Goal: Register for event/course

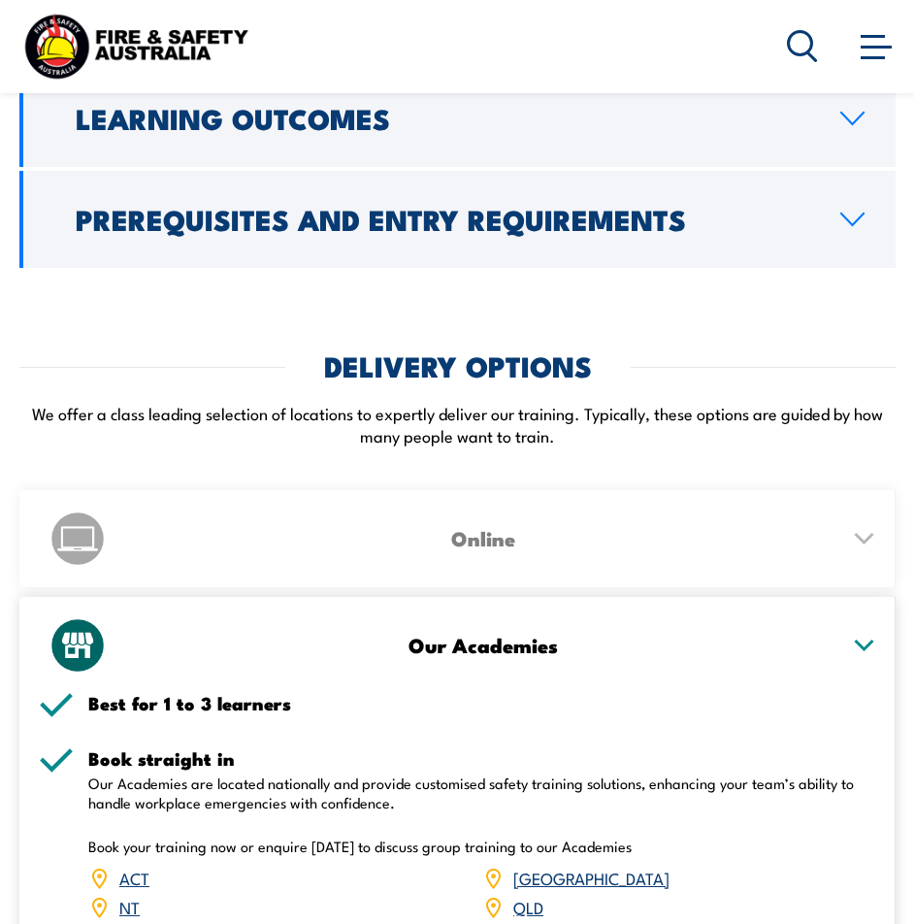
scroll to position [3882, 0]
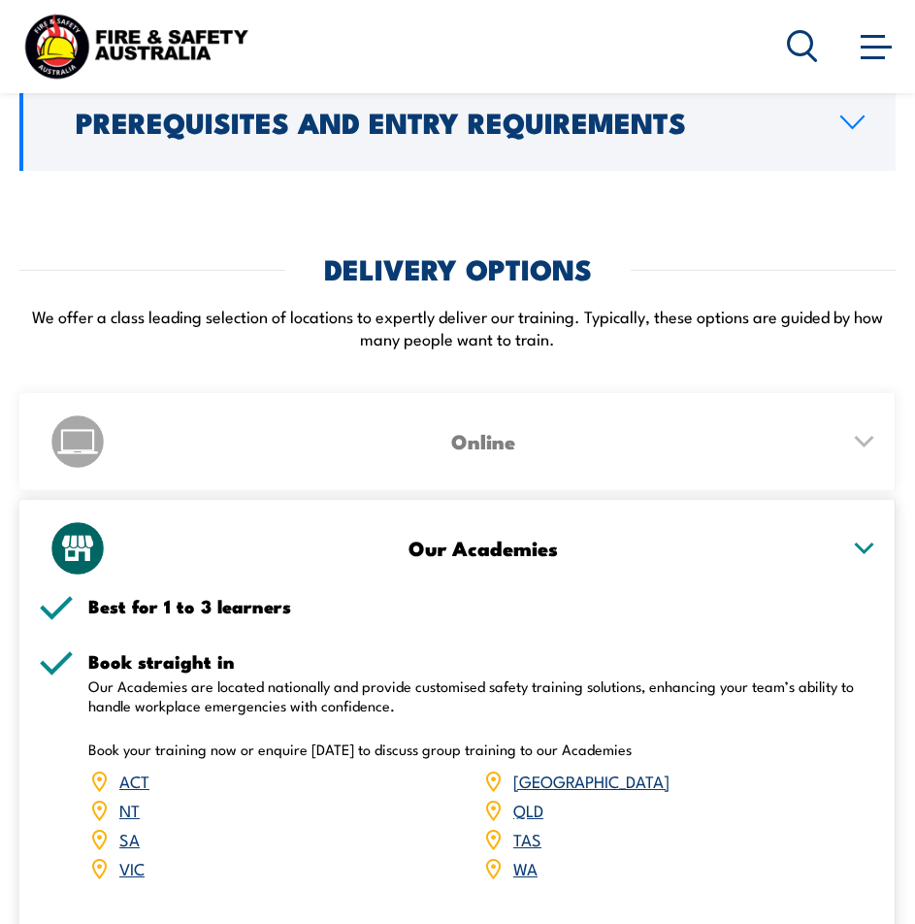
drag, startPoint x: 877, startPoint y: 399, endPoint x: 824, endPoint y: 413, distance: 55.3
click at [877, 400] on div "Online Best for 1 to 12 learners Learn anywhere Our online training is availabl…" at bounding box center [457, 441] width 876 height 97
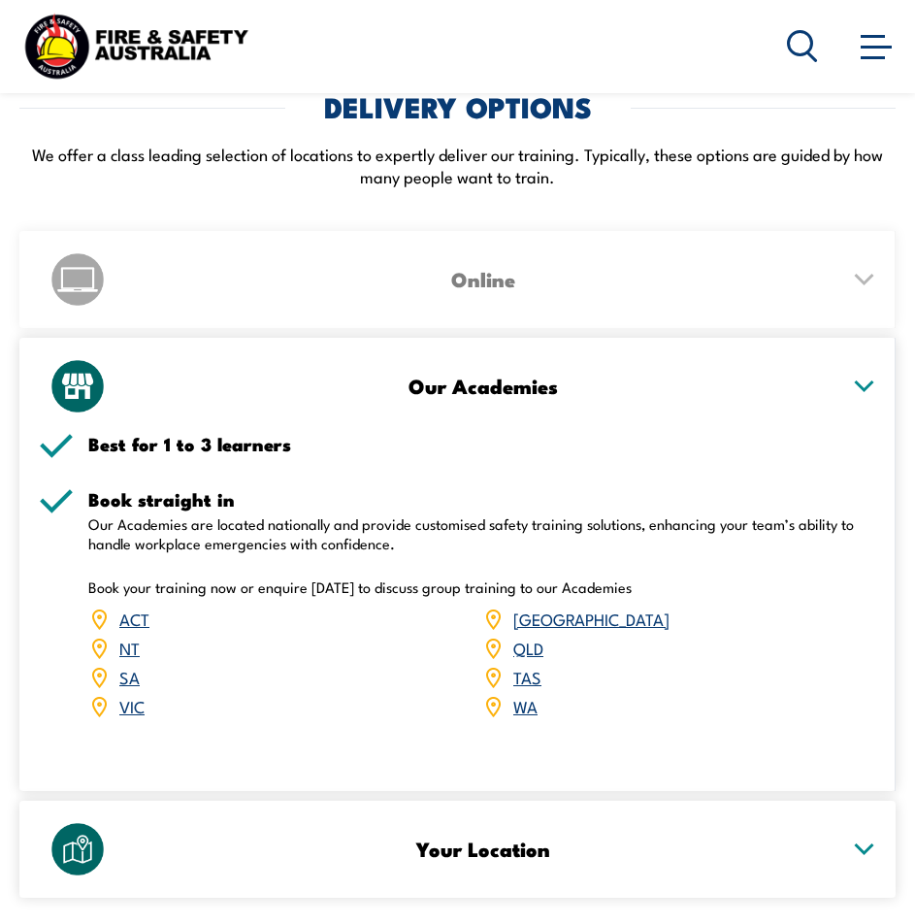
scroll to position [4173, 0]
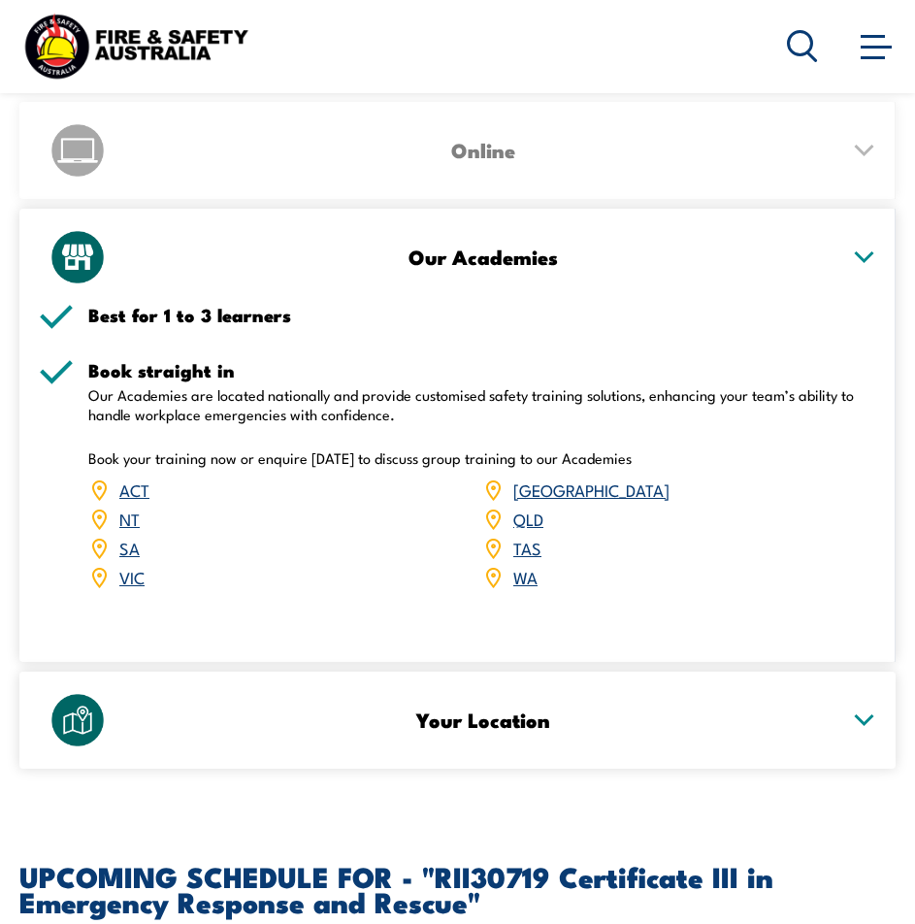
click at [522, 477] on link "[GEOGRAPHIC_DATA]" at bounding box center [591, 488] width 156 height 23
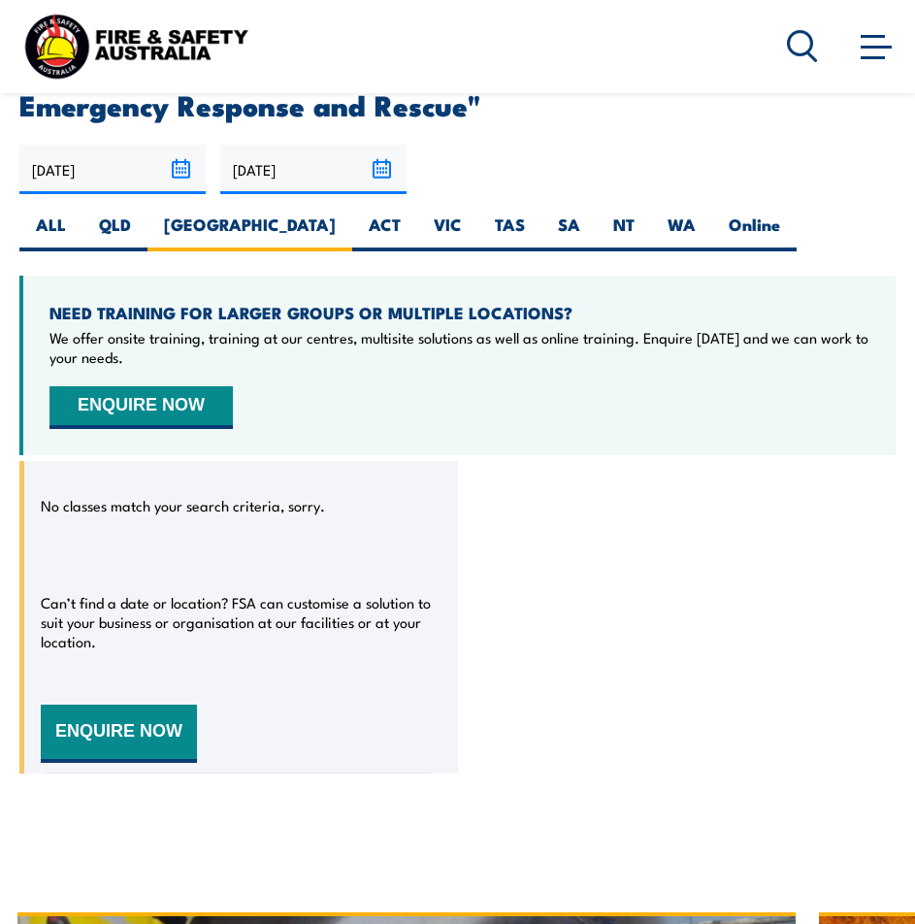
scroll to position [4990, 0]
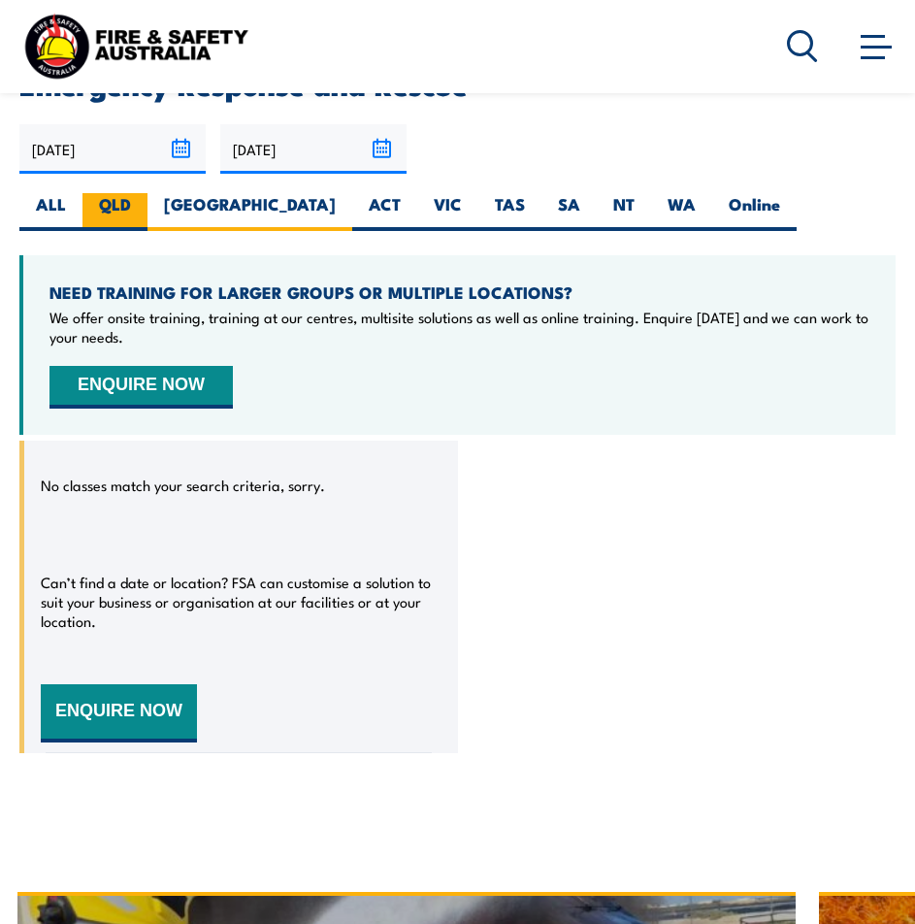
click at [123, 193] on label "QLD" at bounding box center [114, 212] width 65 height 38
click at [131, 193] on input "QLD" at bounding box center [137, 199] width 13 height 13
radio input "true"
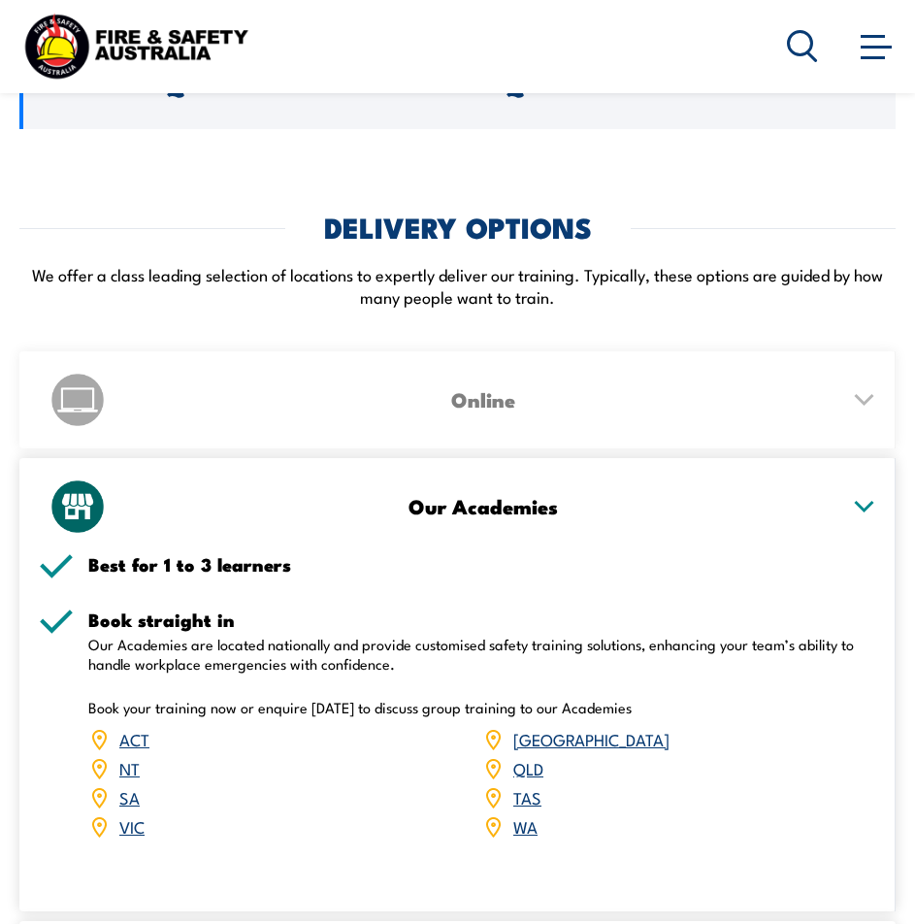
scroll to position [3631, 0]
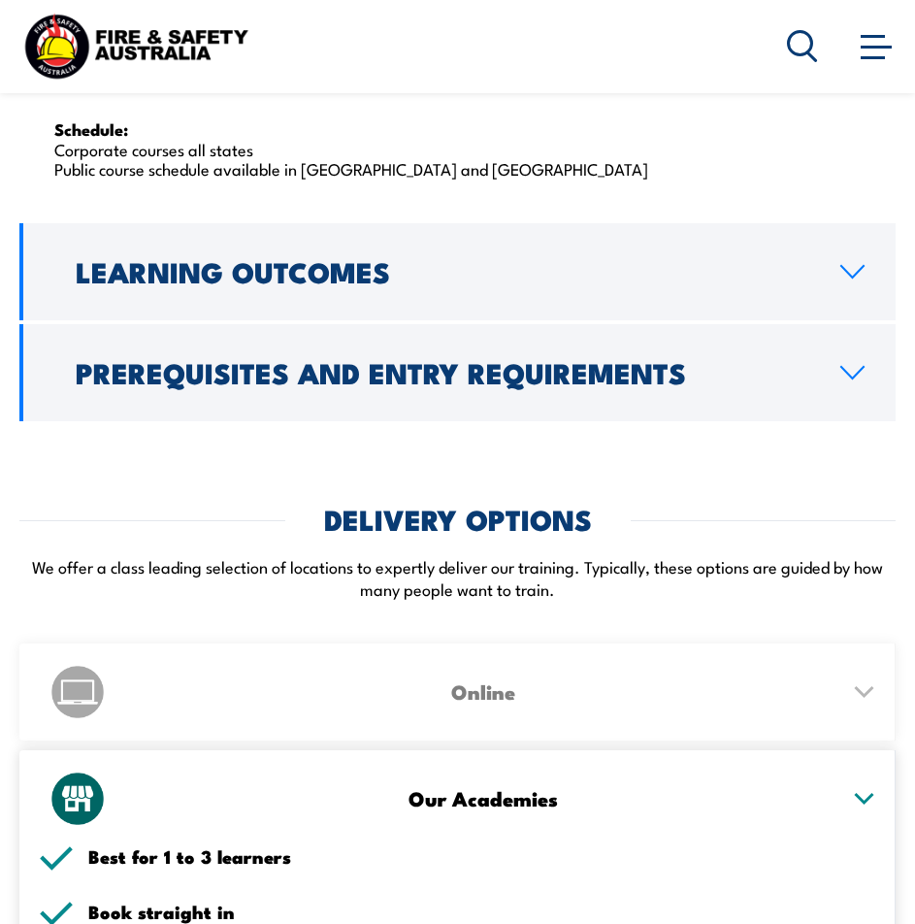
click at [324, 359] on h2 "Prerequisites and Entry Requirements" at bounding box center [443, 371] width 734 height 25
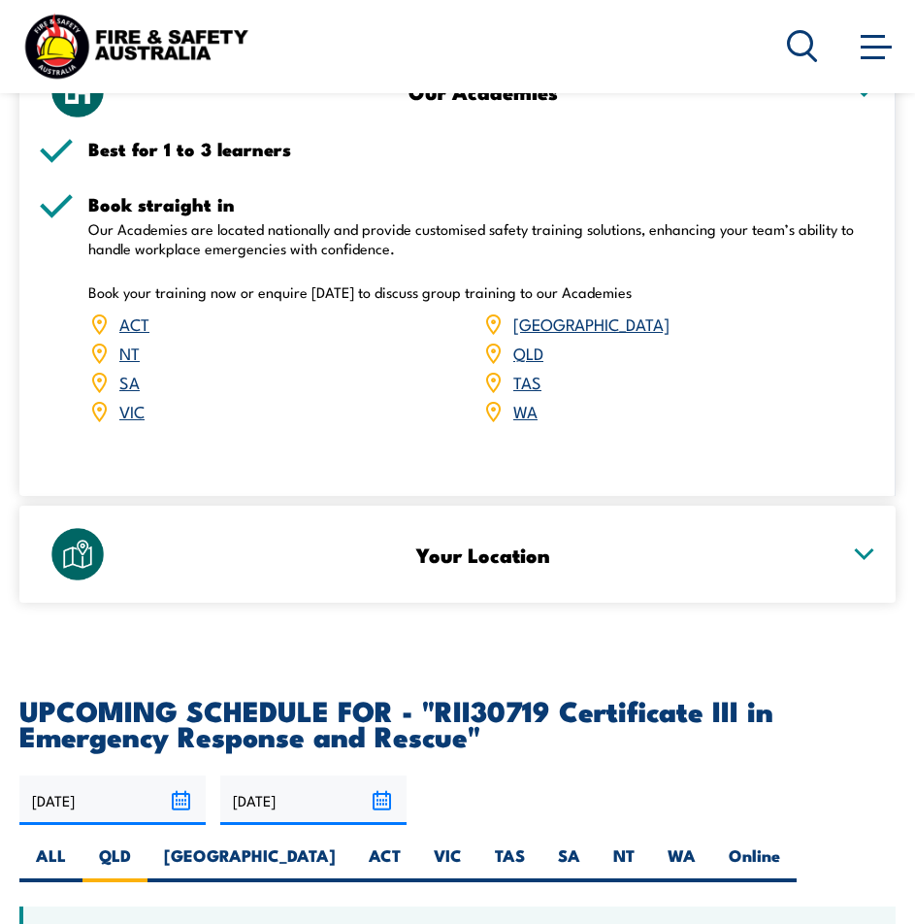
scroll to position [3638, 0]
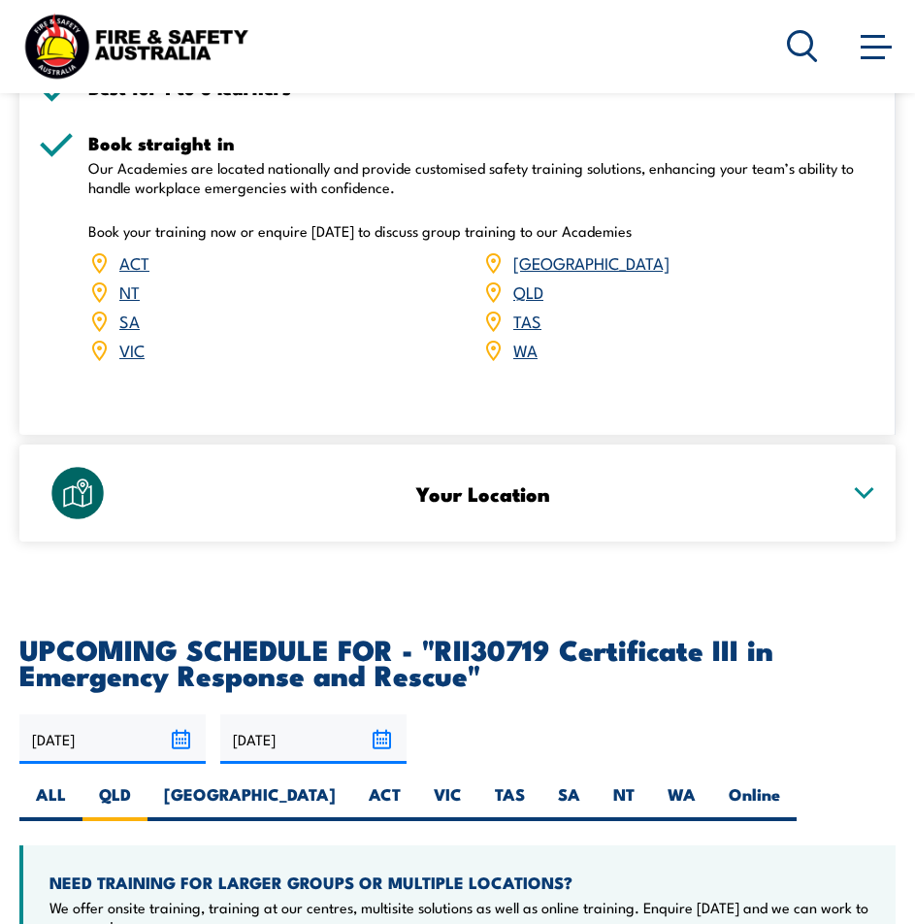
click at [865, 486] on icon at bounding box center [864, 493] width 24 height 14
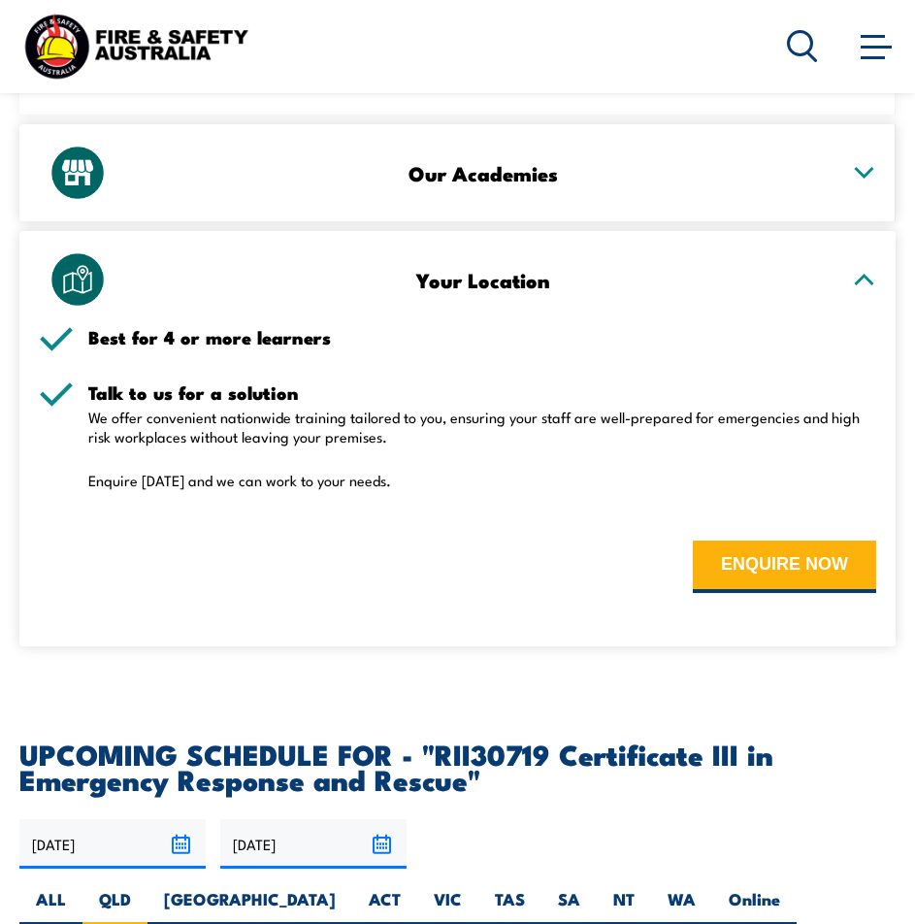
scroll to position [3444, 0]
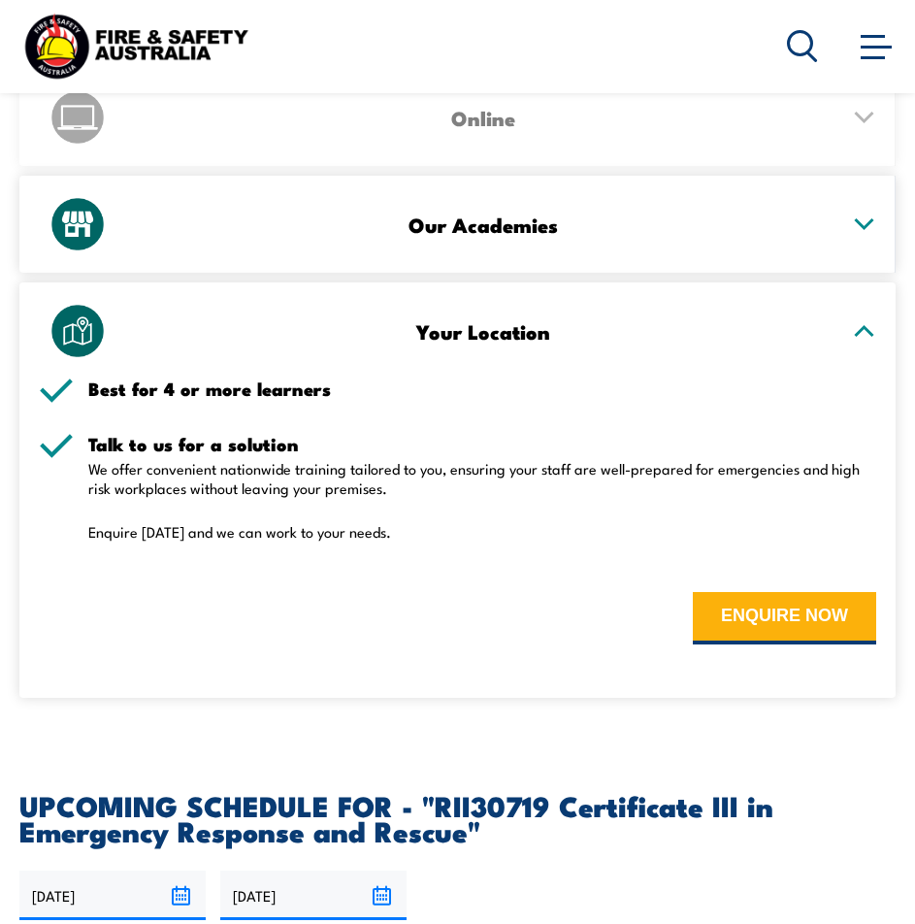
click at [855, 324] on icon at bounding box center [864, 331] width 24 height 14
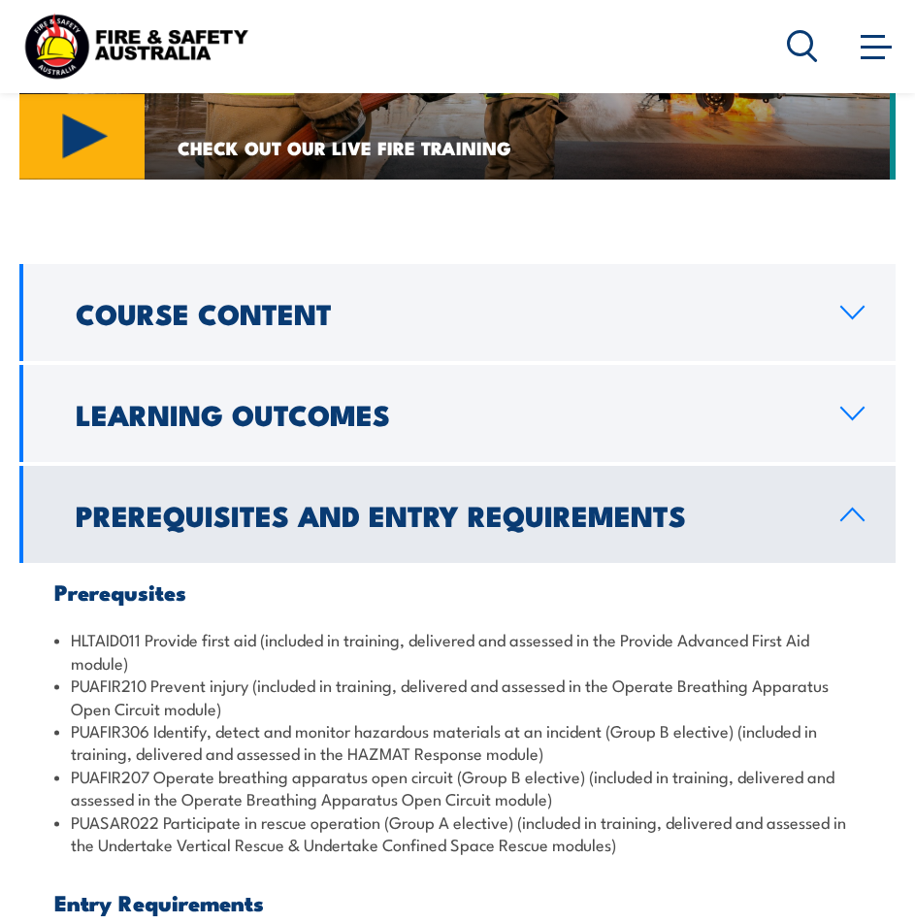
scroll to position [2038, 0]
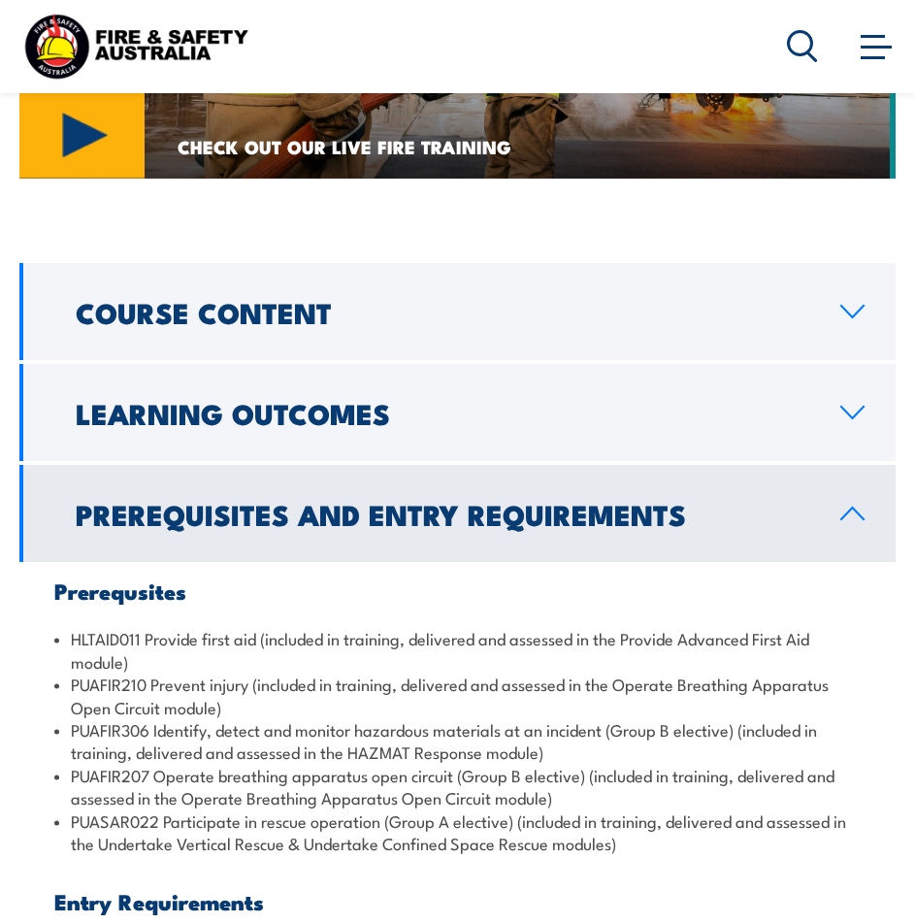
click at [364, 299] on h2 "Course Content" at bounding box center [443, 311] width 734 height 25
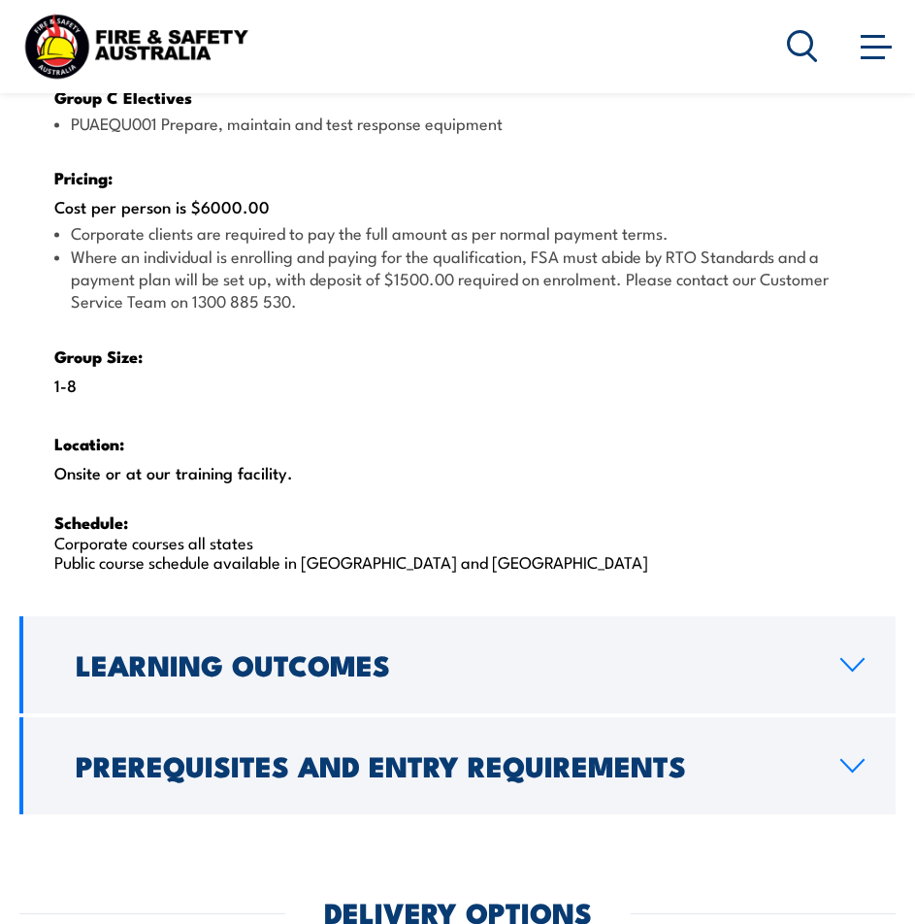
scroll to position [3202, 0]
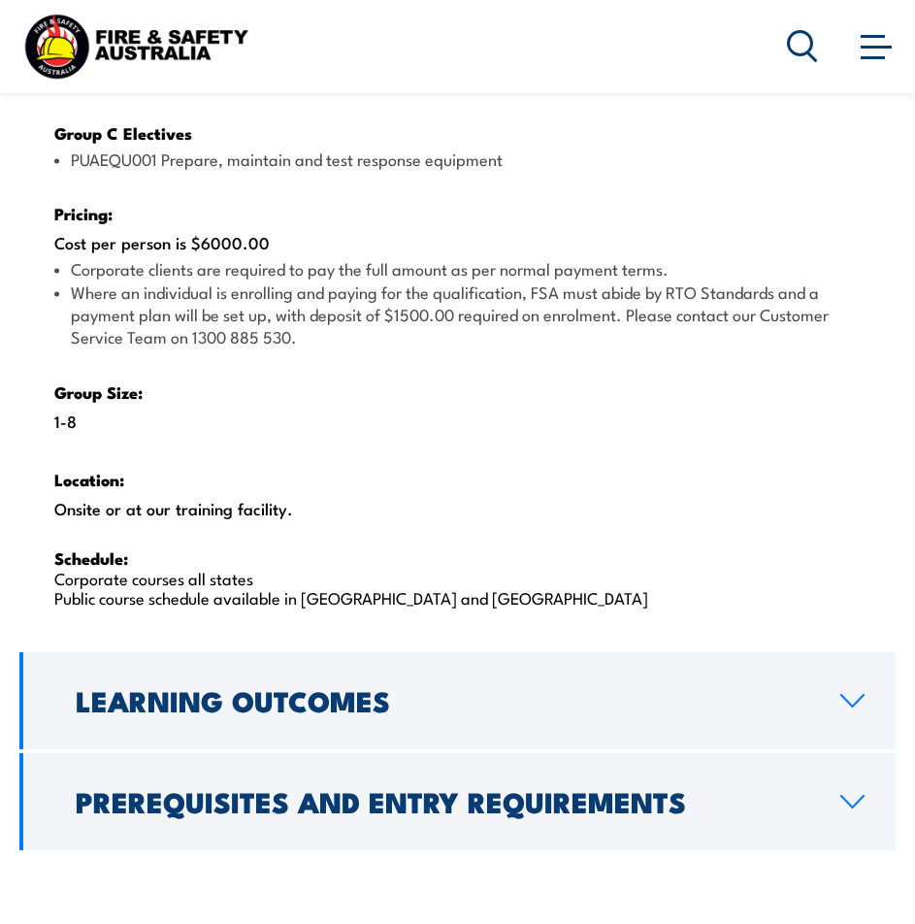
click at [479, 788] on h2 "Prerequisites and Entry Requirements" at bounding box center [443, 800] width 734 height 25
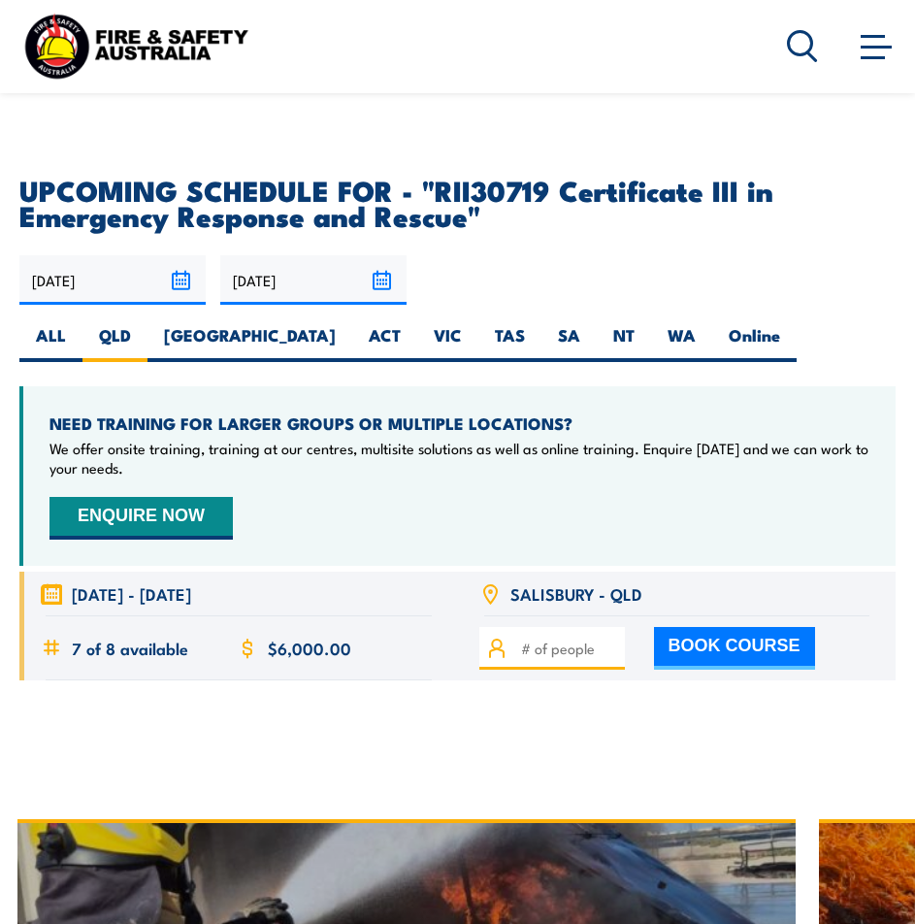
scroll to position [3644, 0]
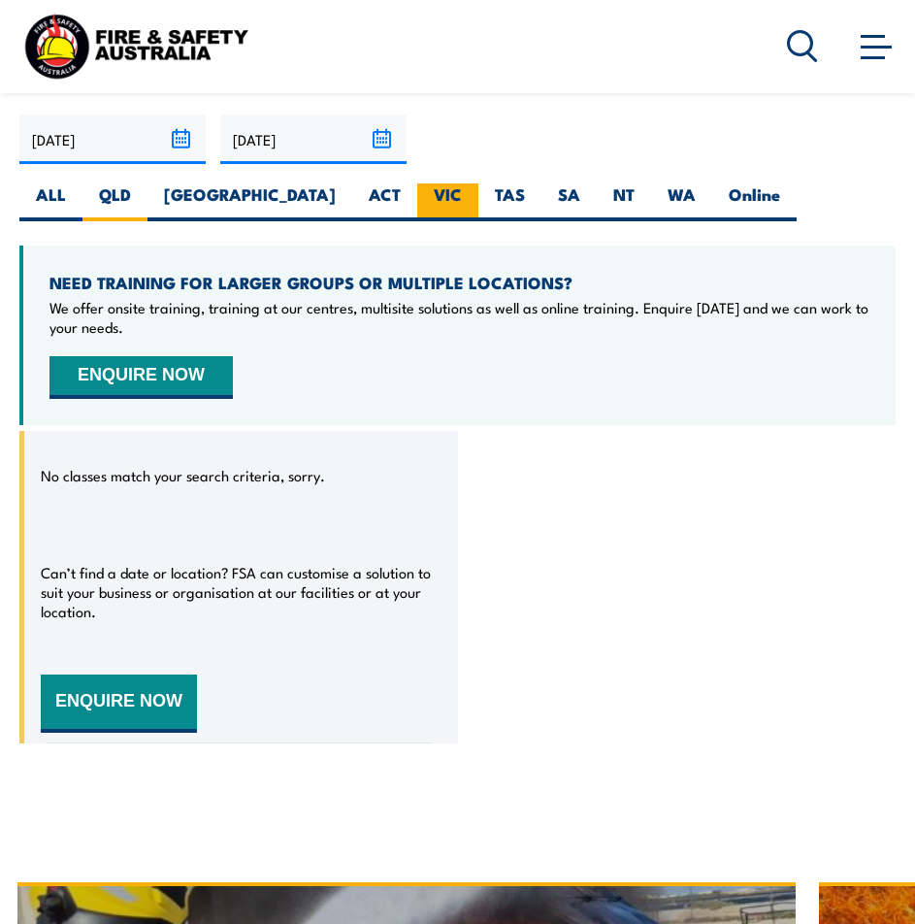
click at [417, 183] on label "VIC" at bounding box center [447, 202] width 61 height 38
click at [462, 183] on input "VIC" at bounding box center [468, 189] width 13 height 13
radio input "true"
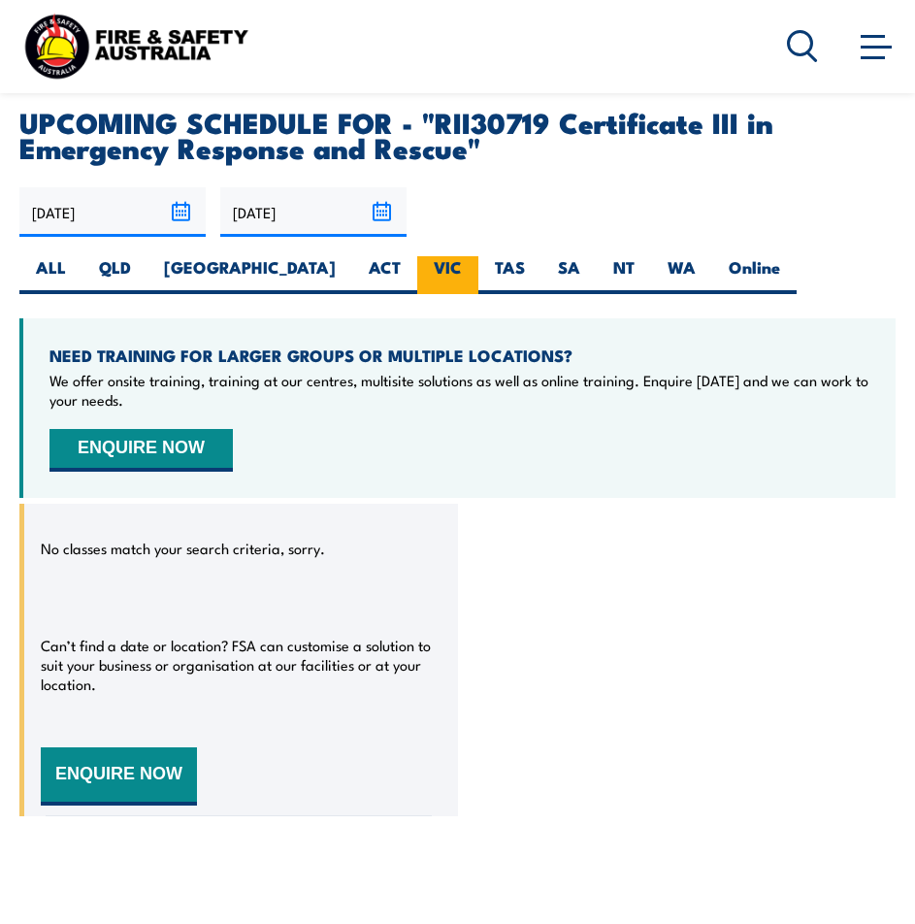
scroll to position [4796, 0]
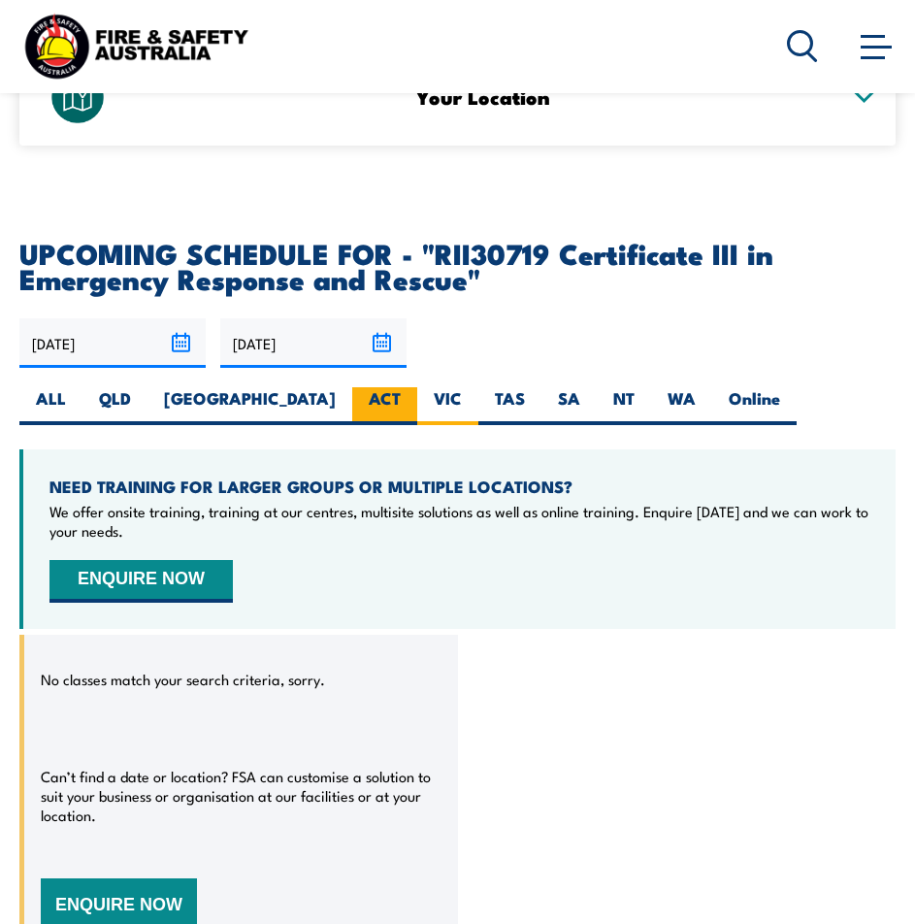
click at [352, 387] on label "ACT" at bounding box center [384, 406] width 65 height 38
click at [401, 387] on input "ACT" at bounding box center [407, 393] width 13 height 13
radio input "true"
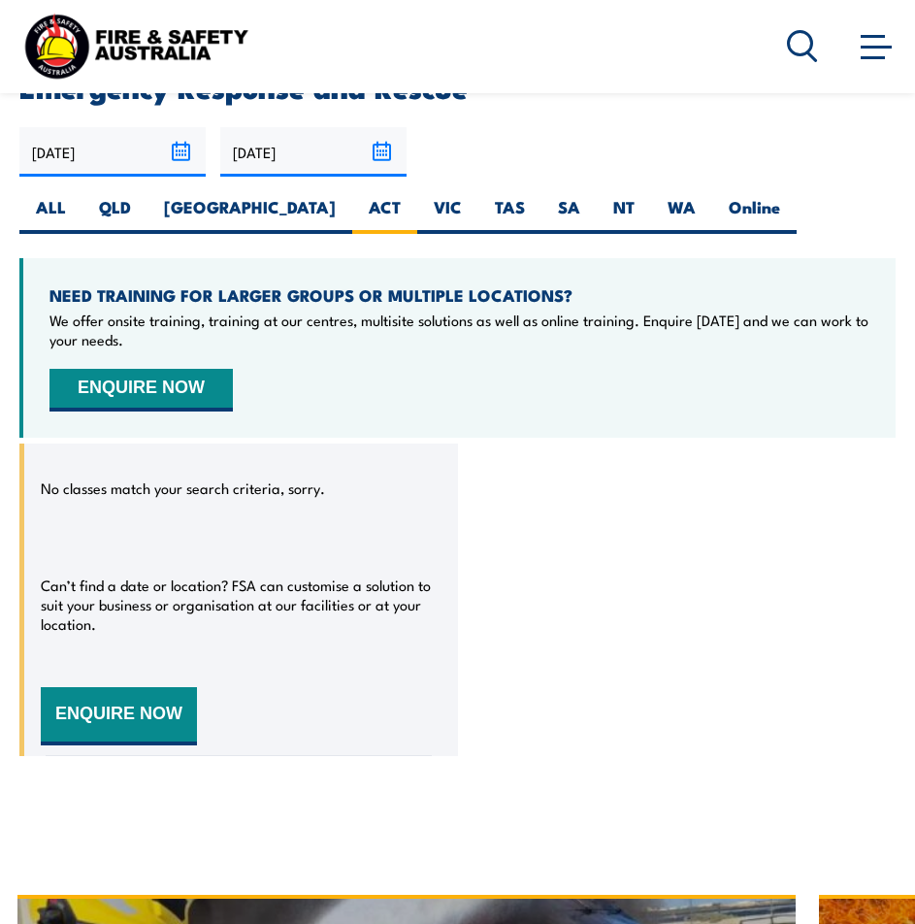
scroll to position [4990, 0]
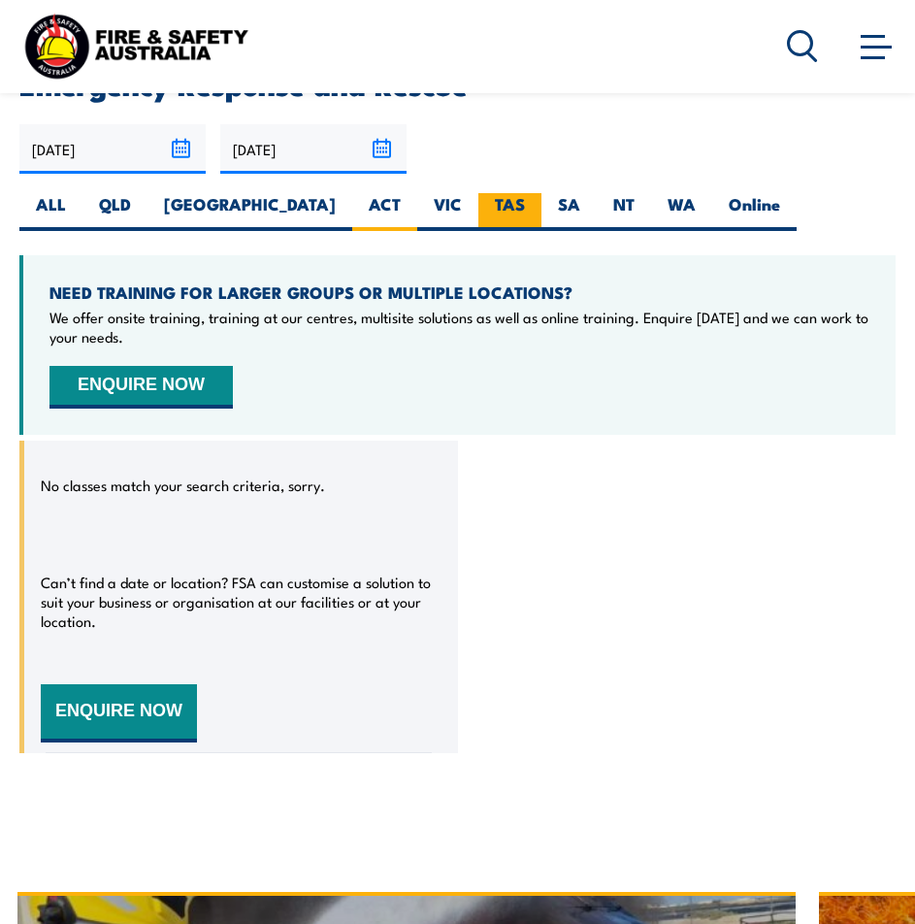
click at [478, 193] on label "TAS" at bounding box center [509, 212] width 63 height 38
click at [525, 193] on input "TAS" at bounding box center [531, 199] width 13 height 13
radio input "true"
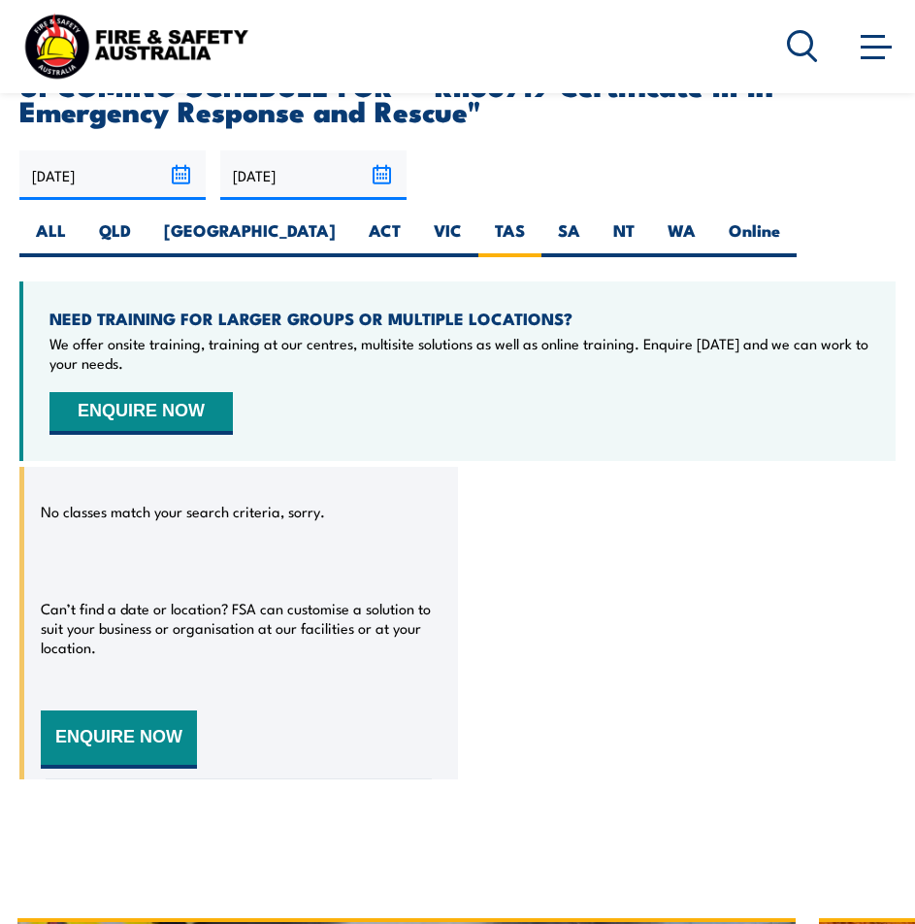
scroll to position [4990, 0]
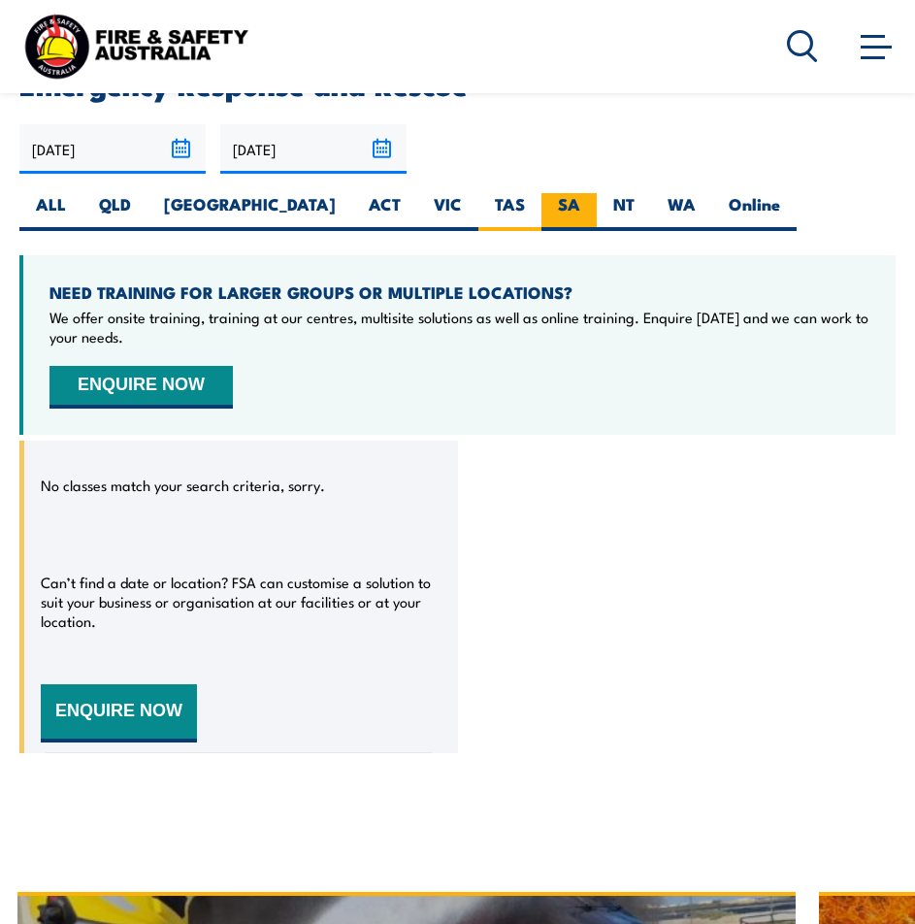
click at [542, 193] on label "SA" at bounding box center [569, 212] width 55 height 38
click at [580, 193] on input "SA" at bounding box center [586, 199] width 13 height 13
radio input "true"
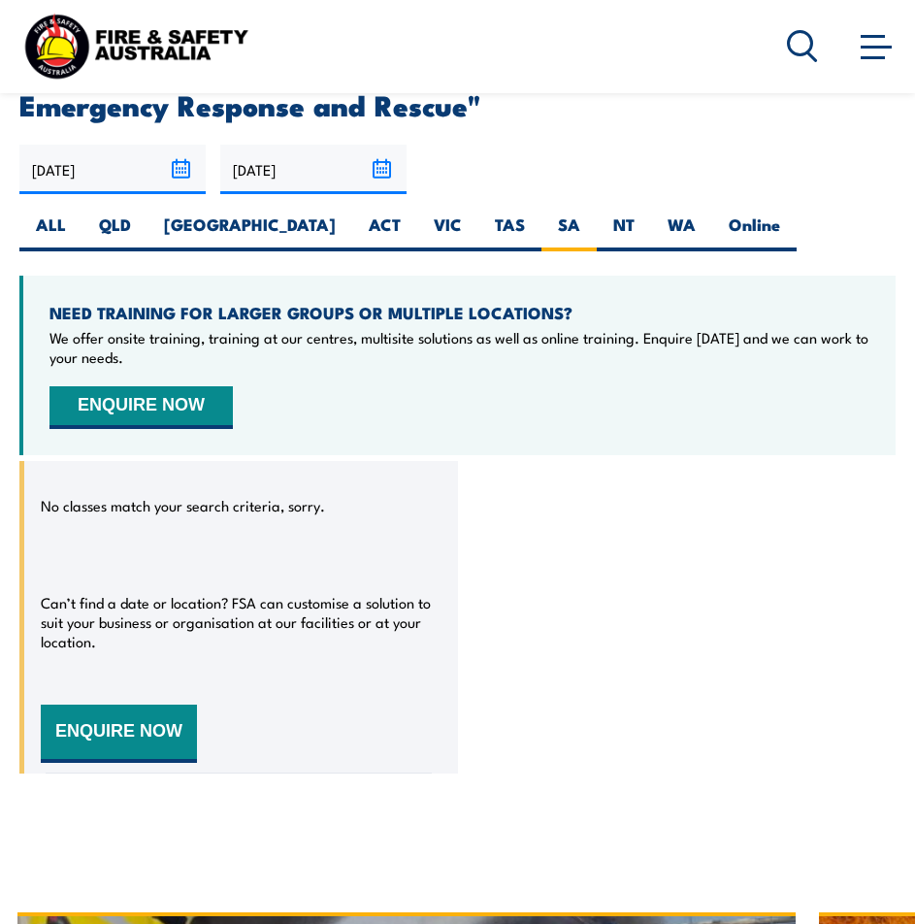
scroll to position [4990, 0]
